Goal: Check status: Check status

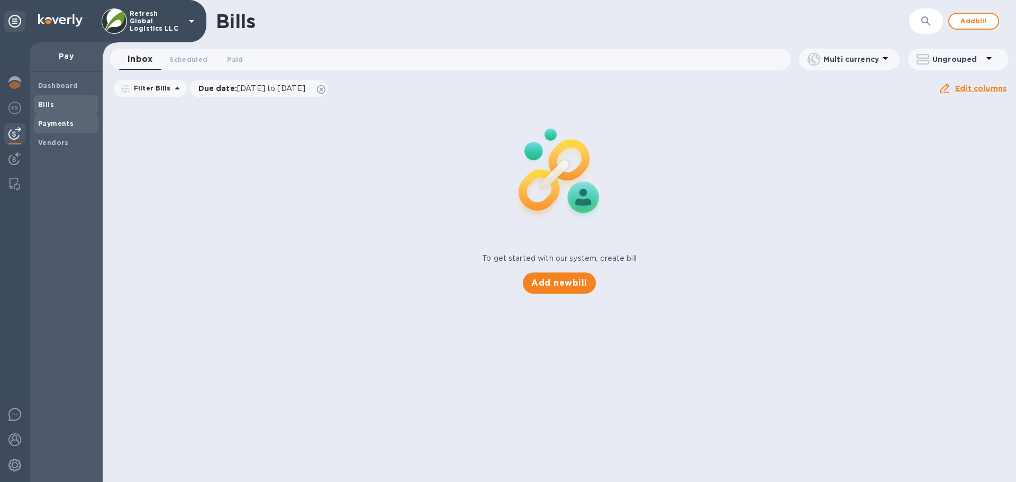
click at [55, 122] on b "Payments" at bounding box center [55, 124] width 35 height 8
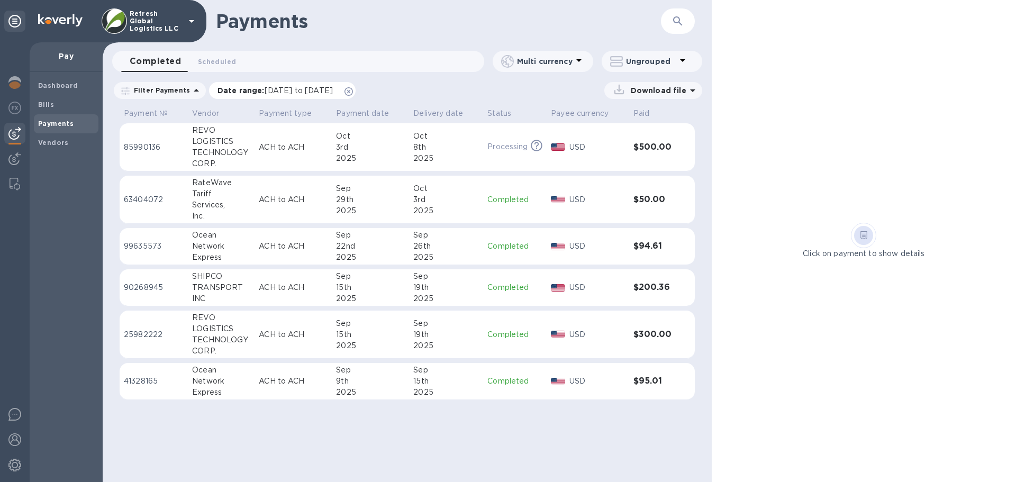
click at [319, 88] on span "[DATE] to [DATE]" at bounding box center [299, 90] width 68 height 8
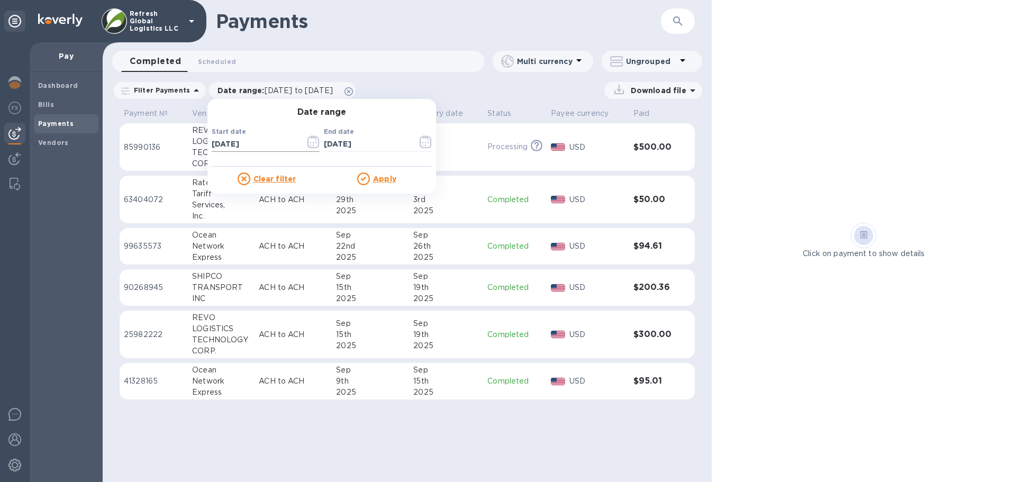
click at [308, 140] on icon "button" at bounding box center [314, 142] width 12 height 13
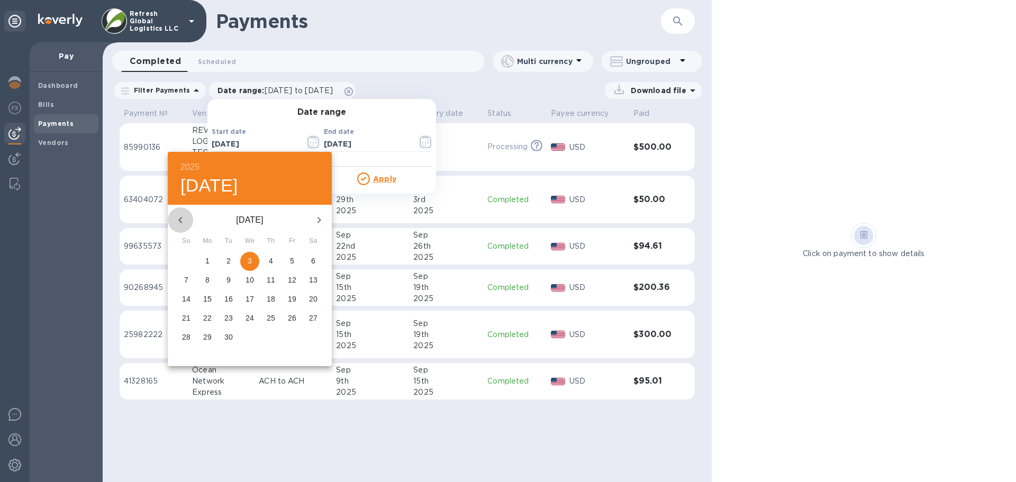
click at [185, 220] on icon "button" at bounding box center [180, 220] width 13 height 13
click at [228, 264] on p "1" at bounding box center [229, 261] width 4 height 11
type input "[DATE]"
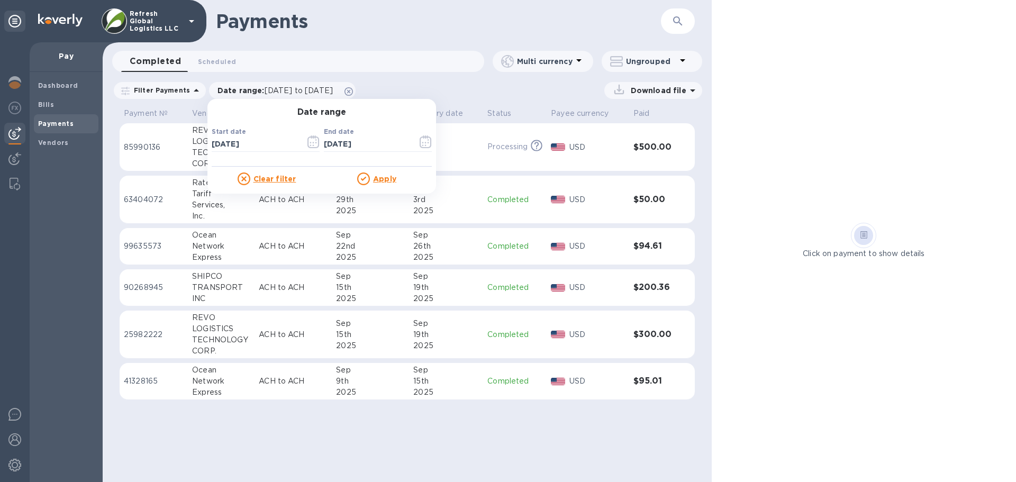
click at [393, 179] on div "Apply" at bounding box center [377, 179] width 110 height 13
click at [373, 180] on u "Apply" at bounding box center [384, 179] width 23 height 8
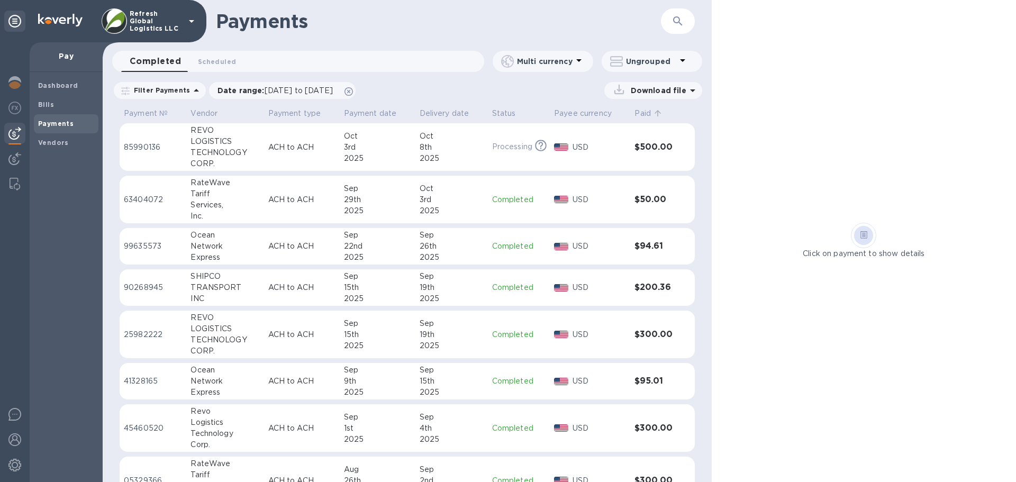
click at [635, 111] on p "Paid" at bounding box center [643, 113] width 16 height 11
